Goal: Transaction & Acquisition: Subscribe to service/newsletter

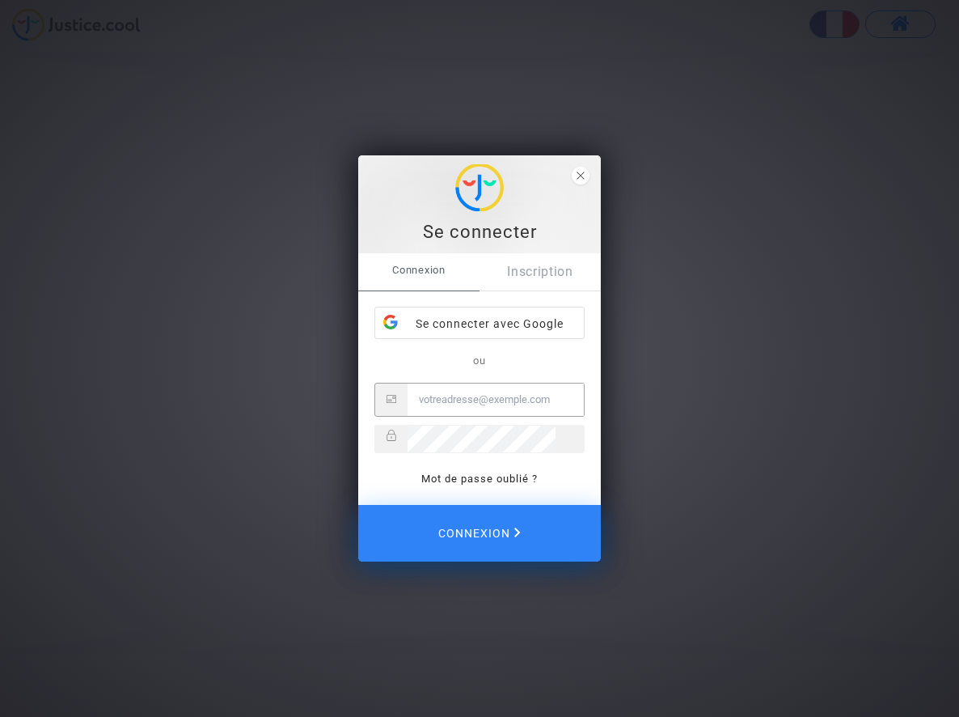
type input "[EMAIL_ADDRESS][DOMAIN_NAME]"
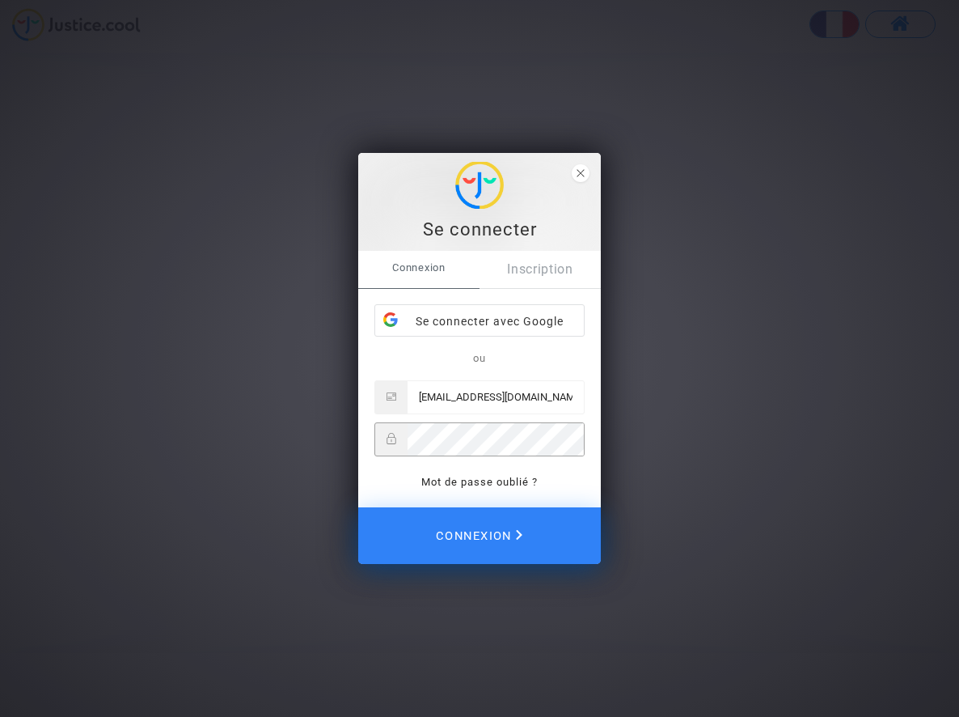
click at [485, 527] on span "Connexion" at bounding box center [479, 536] width 87 height 36
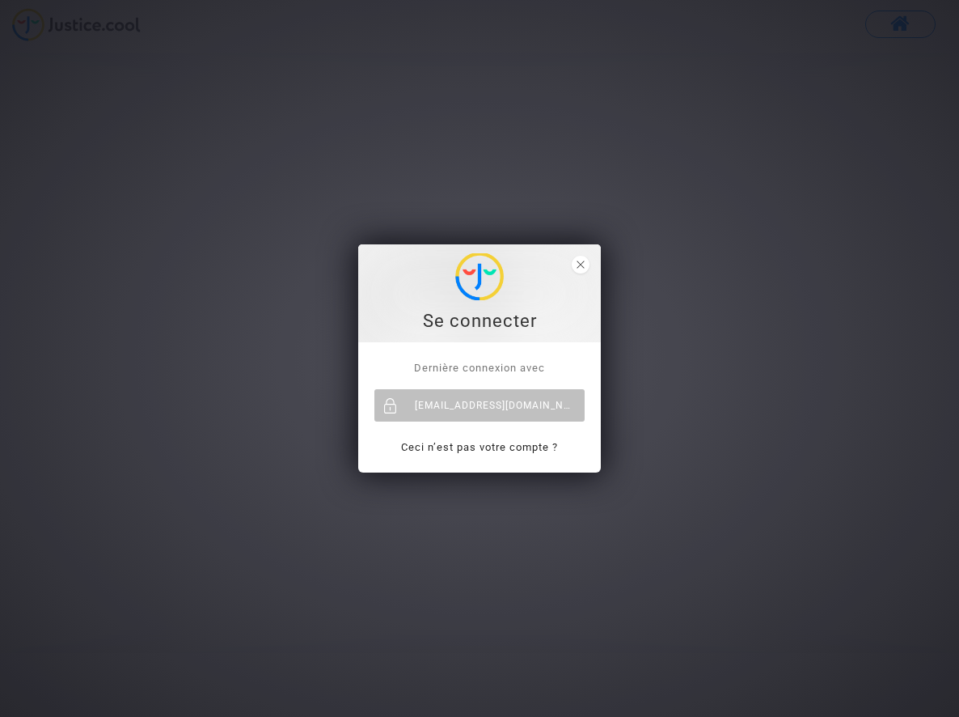
click at [473, 364] on span "Dernière connexion avec" at bounding box center [479, 368] width 131 height 12
click at [461, 417] on div "[EMAIL_ADDRESS][DOMAIN_NAME]" at bounding box center [479, 405] width 210 height 32
click at [582, 264] on icon "close" at bounding box center [581, 264] width 8 height 8
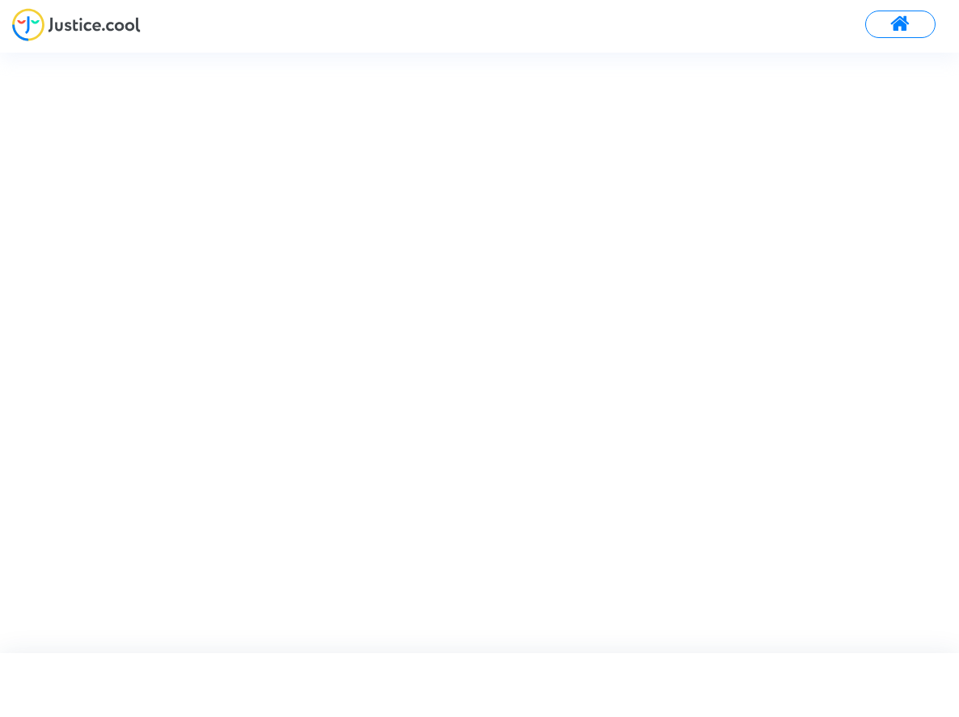
click at [919, 23] on button at bounding box center [900, 24] width 70 height 27
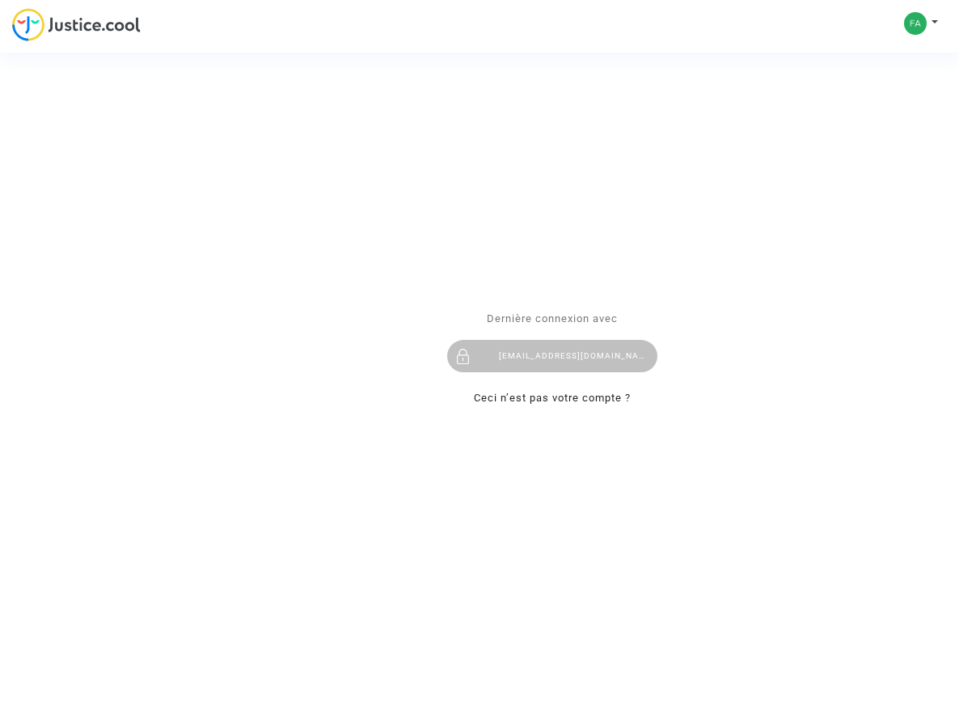
click at [933, 19] on div "Se connecter Dernière connexion avec fabien.gras@gmail.com Ceci n’est pas votre…" at bounding box center [479, 358] width 959 height 717
click at [911, 22] on div "Se connecter Dernière connexion avec fabien.gras@gmail.com Ceci n’est pas votre…" at bounding box center [479, 358] width 959 height 717
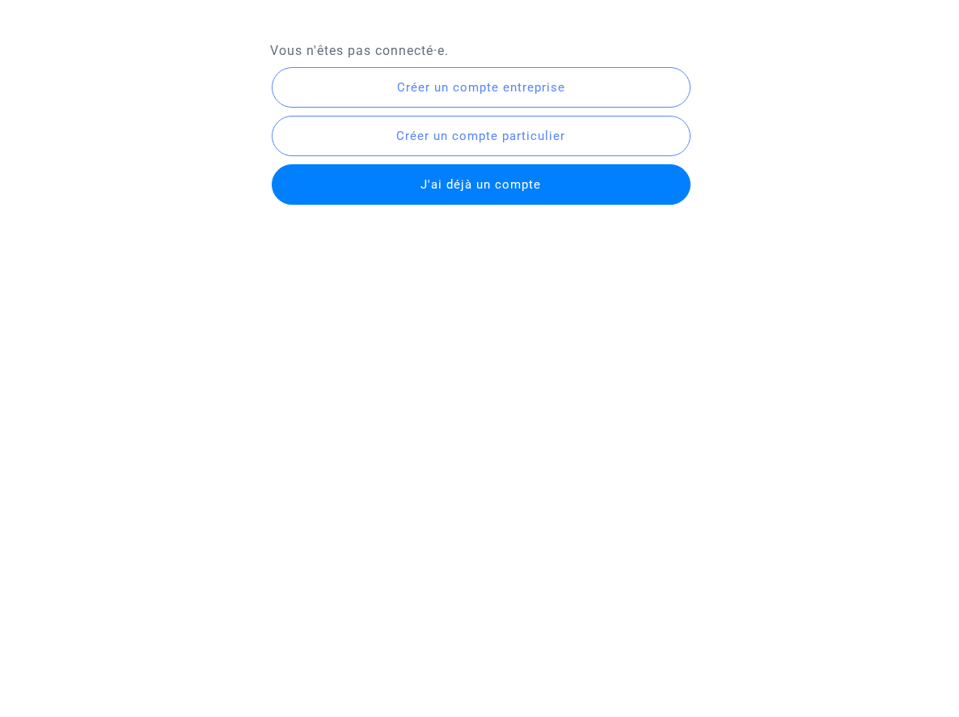
click at [478, 192] on span "J'ai déjà un compte" at bounding box center [481, 184] width 121 height 15
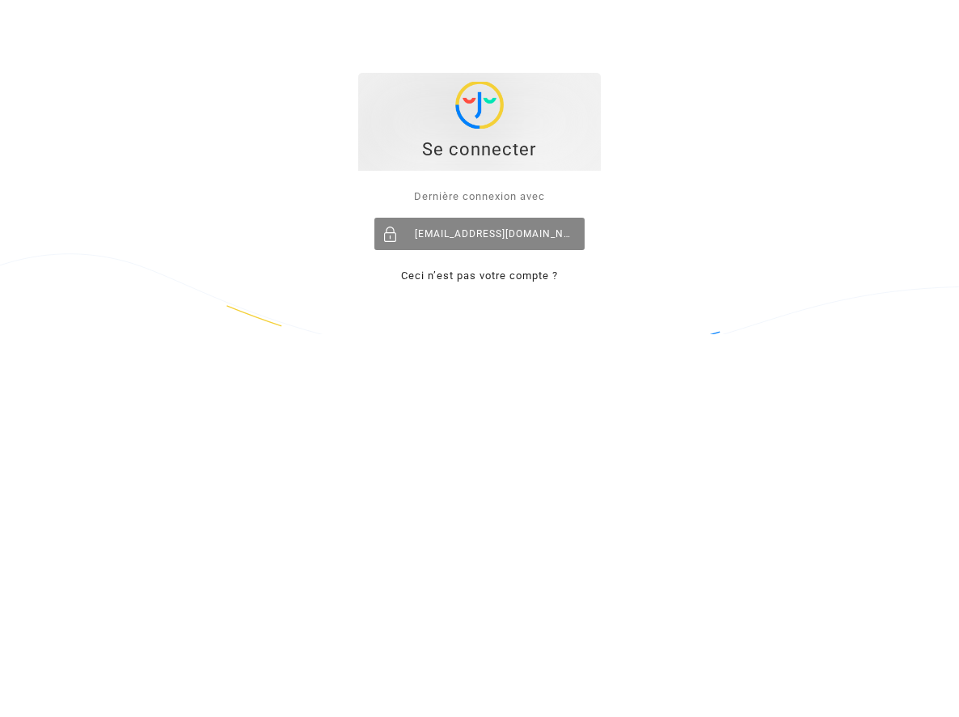
click at [470, 236] on div "[EMAIL_ADDRESS][DOMAIN_NAME]" at bounding box center [479, 234] width 210 height 32
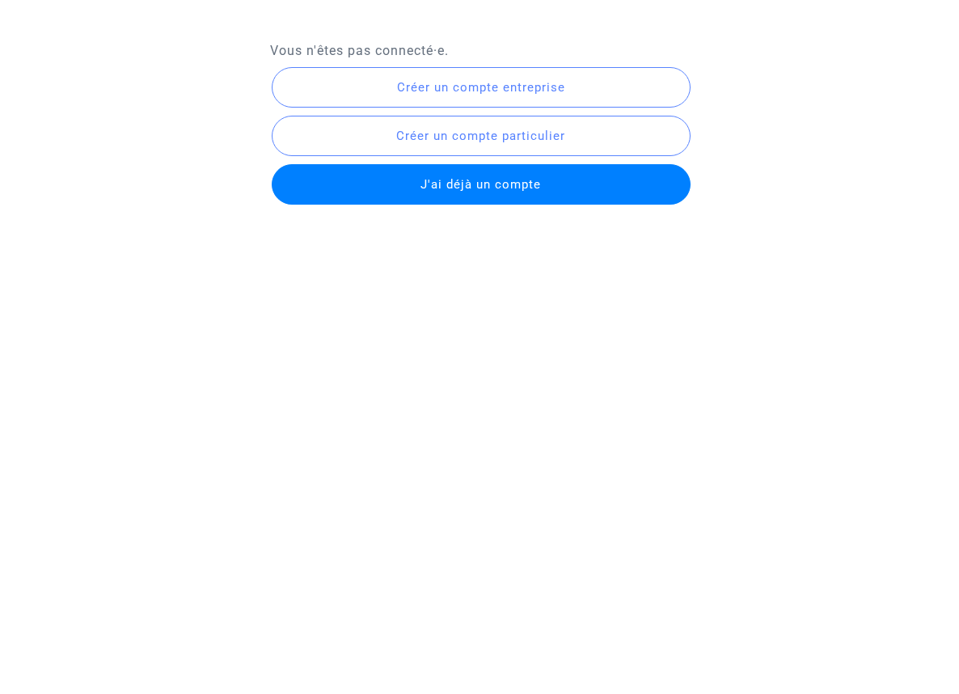
click at [484, 190] on span "J'ai déjà un compte" at bounding box center [481, 184] width 121 height 15
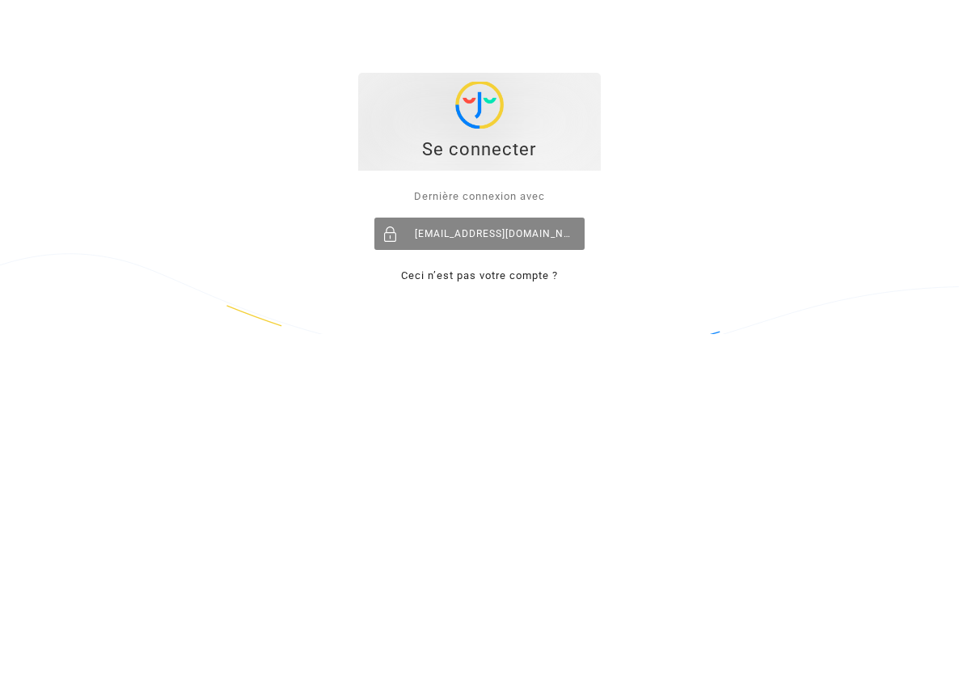
click at [524, 235] on div "[EMAIL_ADDRESS][DOMAIN_NAME]" at bounding box center [479, 234] width 210 height 32
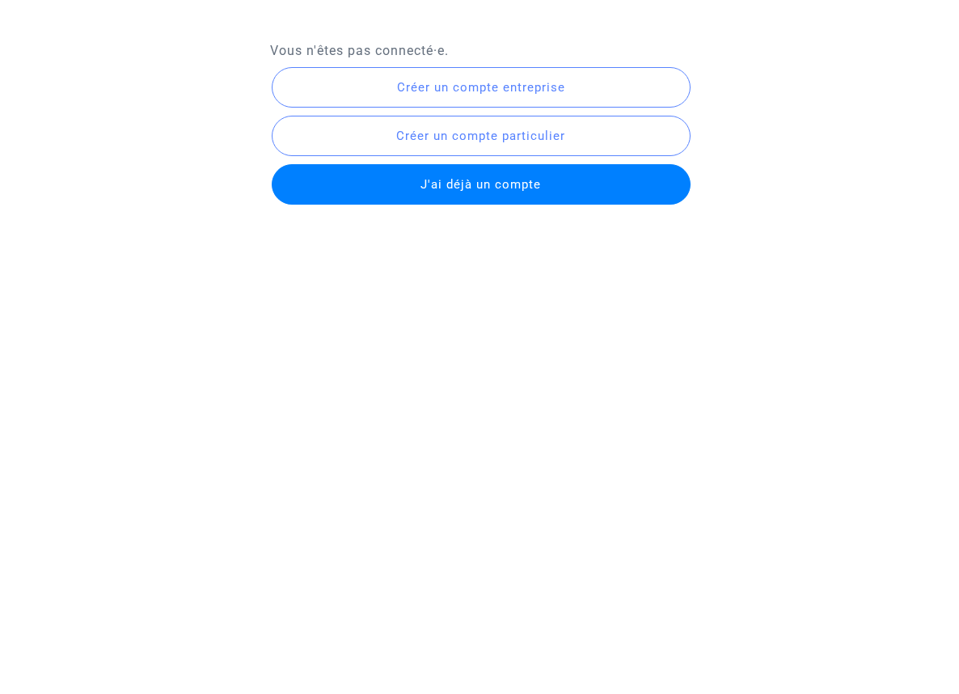
click at [472, 184] on span "J'ai déjà un compte" at bounding box center [481, 184] width 121 height 15
